Goal: Information Seeking & Learning: Learn about a topic

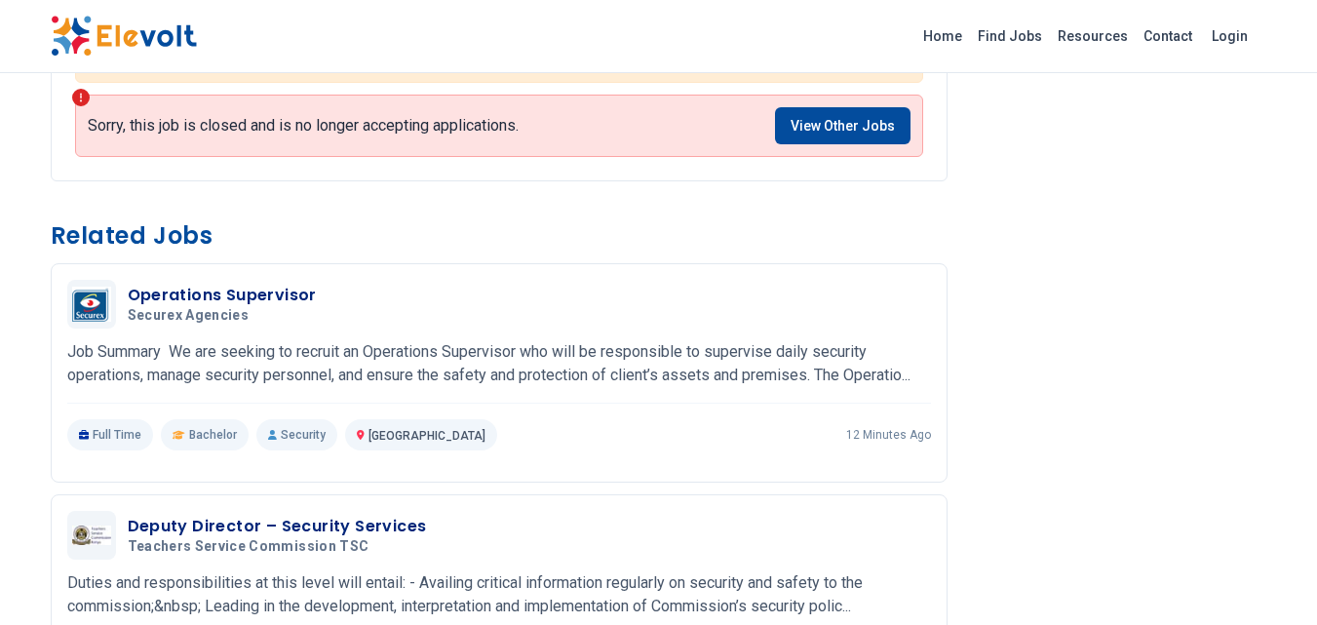
scroll to position [1889, 0]
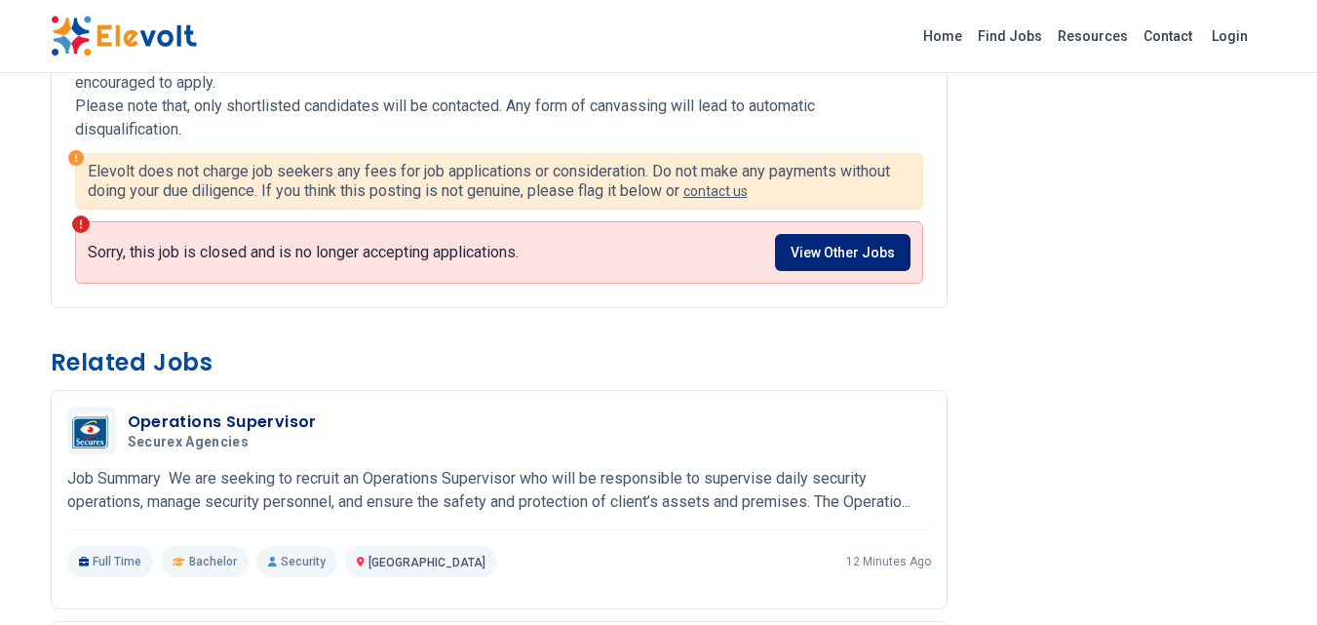
click at [857, 266] on link "View Other Jobs" at bounding box center [842, 252] width 135 height 37
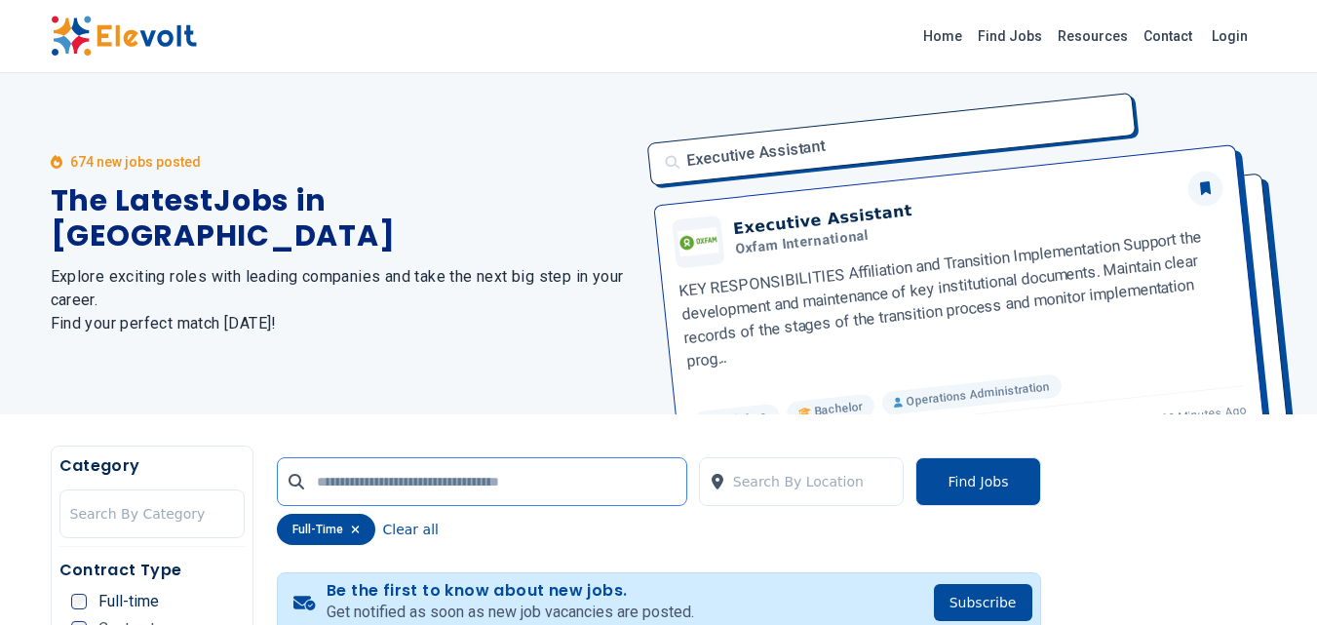
click at [317, 482] on input "text" at bounding box center [482, 481] width 410 height 49
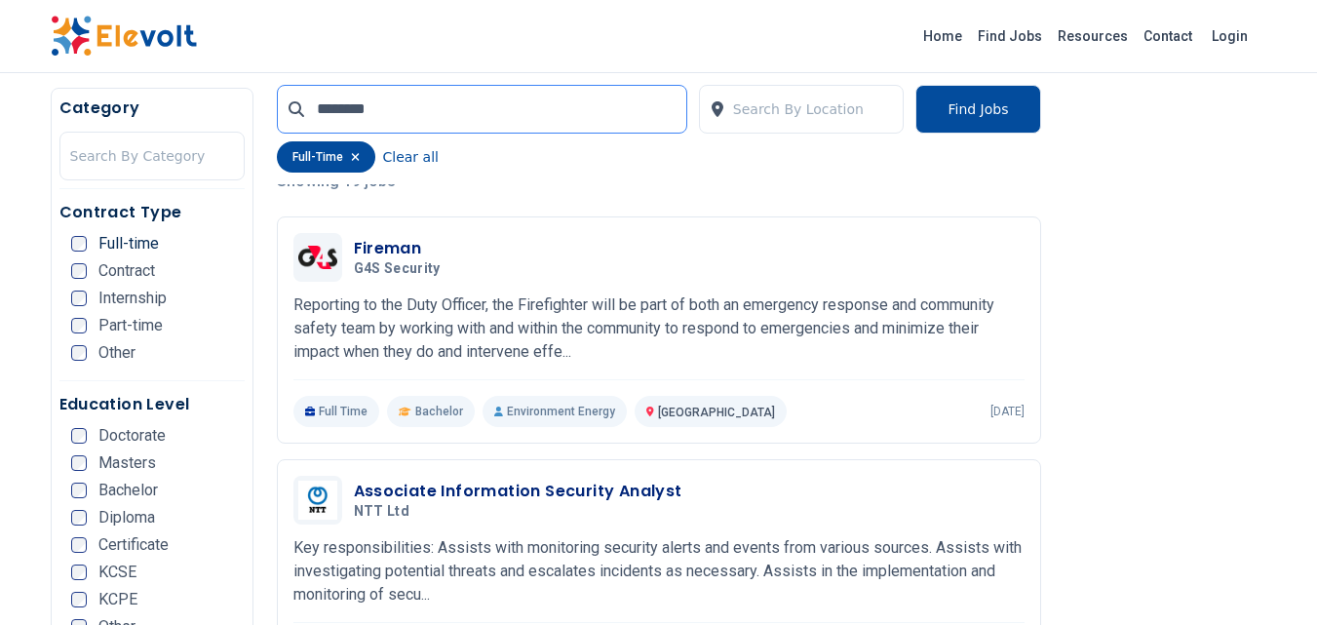
scroll to position [504, 0]
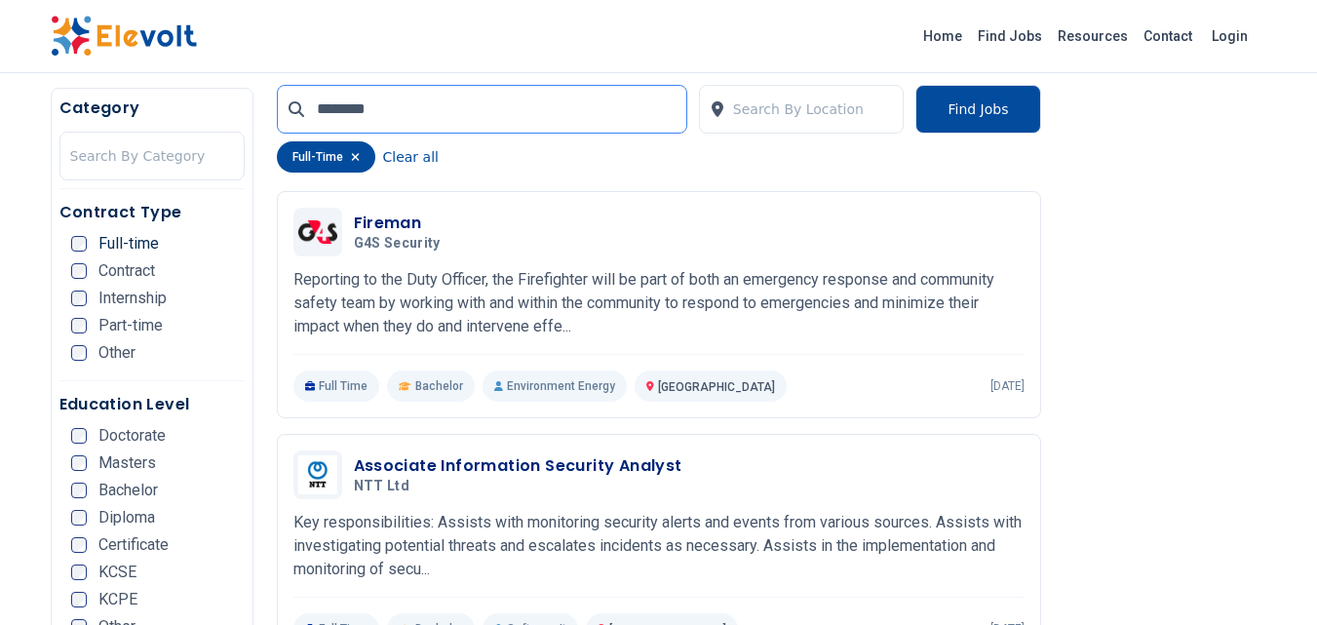
type input "********"
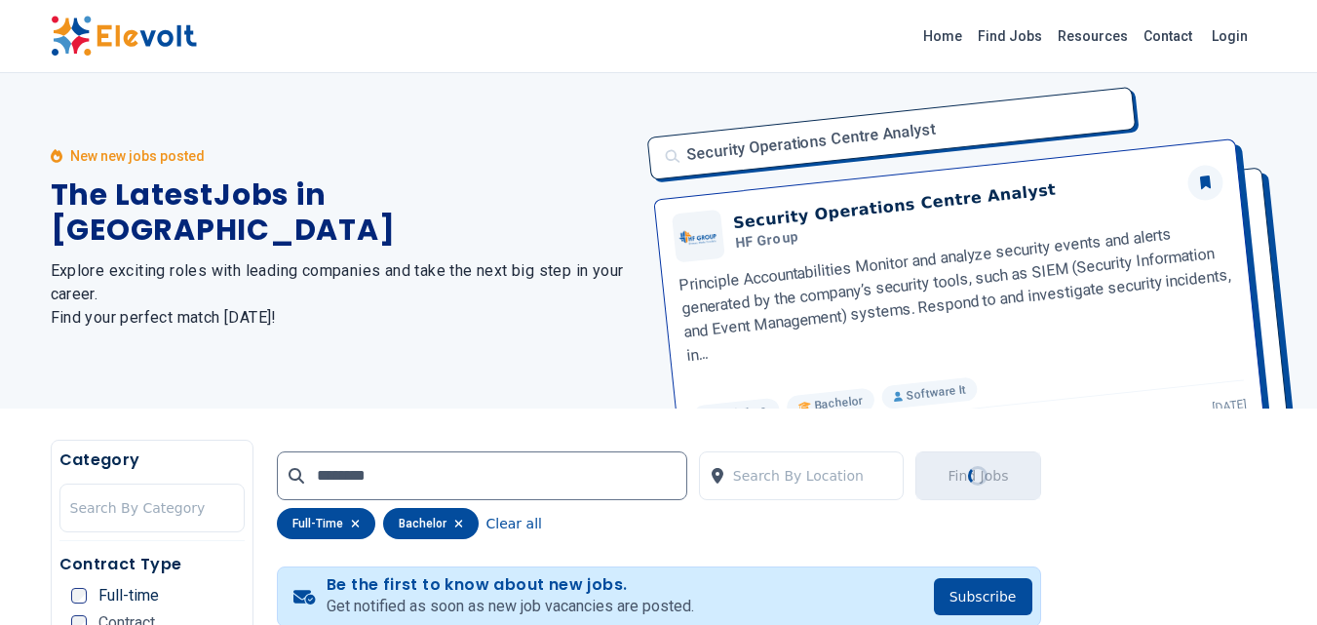
scroll to position [0, 0]
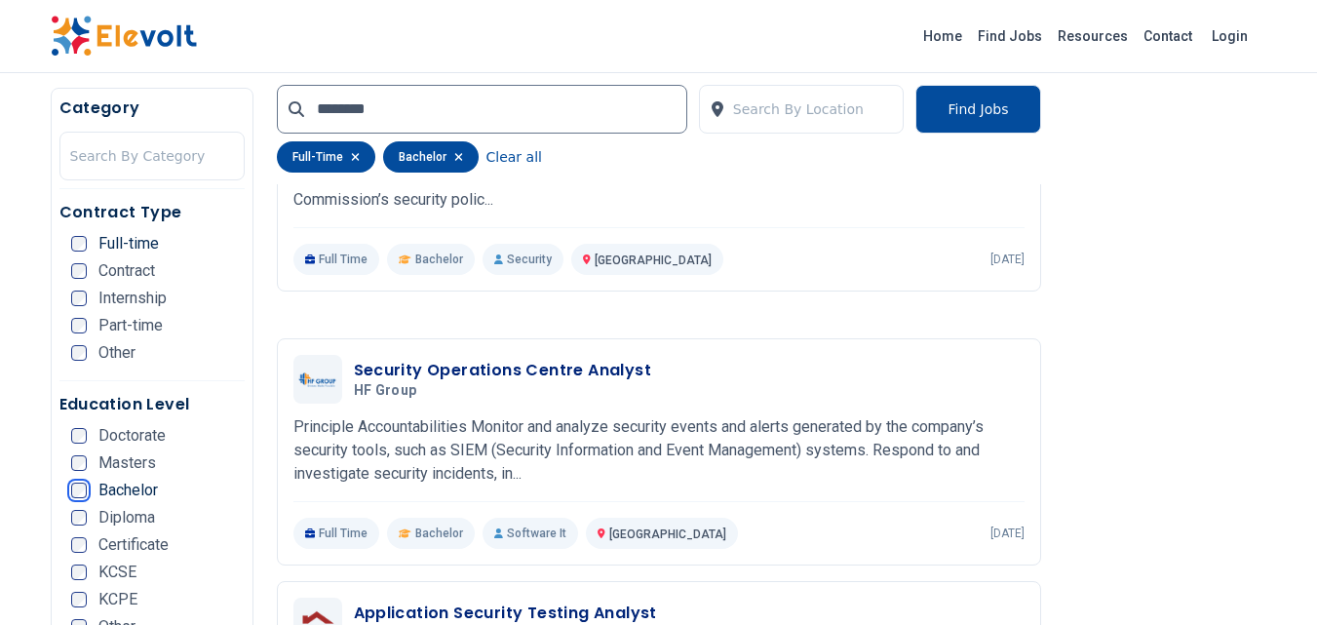
scroll to position [1392, 0]
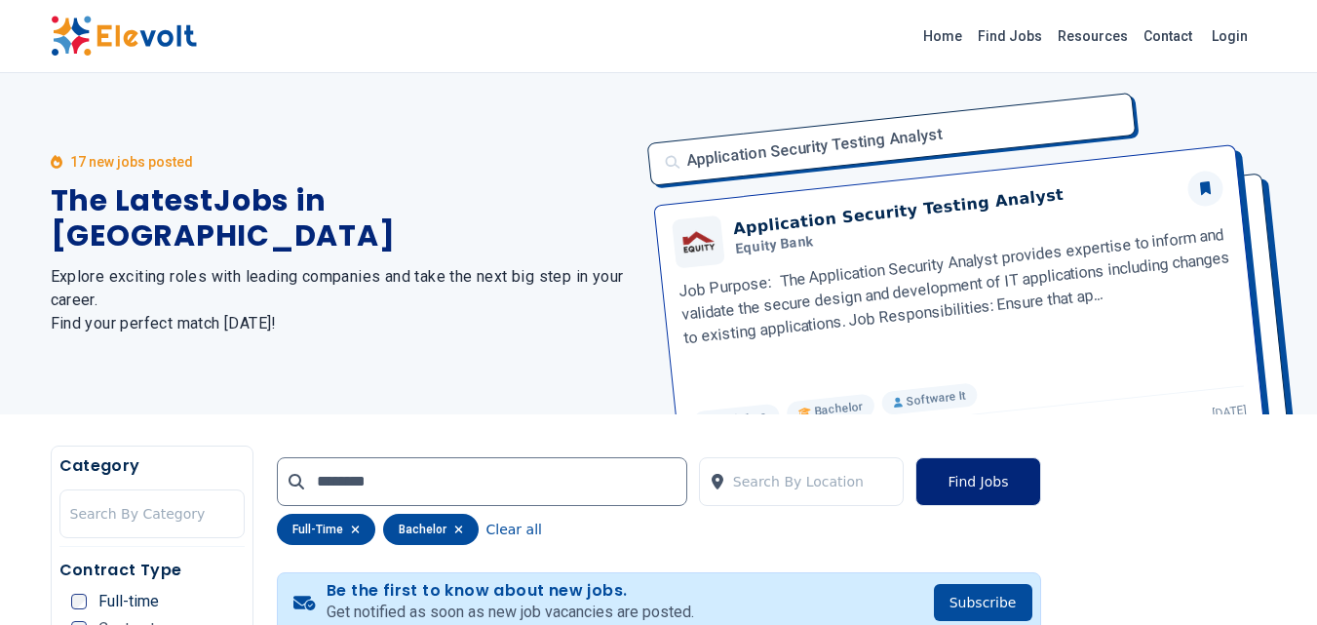
click at [977, 474] on button "Find Jobs" at bounding box center [977, 481] width 125 height 49
